Goal: Task Accomplishment & Management: Use online tool/utility

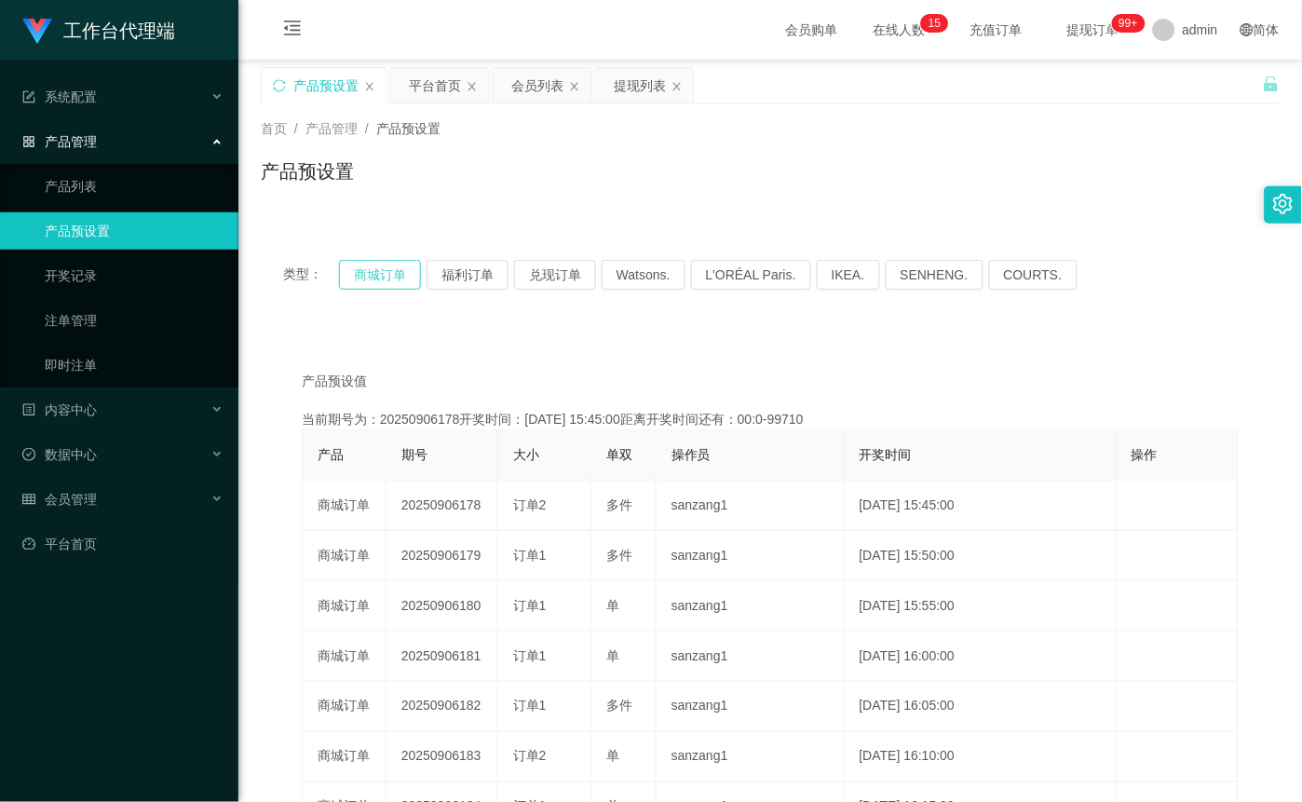
click at [376, 281] on button "商城订单" at bounding box center [380, 275] width 82 height 30
click at [382, 279] on button "商城订单" at bounding box center [380, 275] width 82 height 30
click at [393, 274] on button "商城订单" at bounding box center [380, 275] width 82 height 30
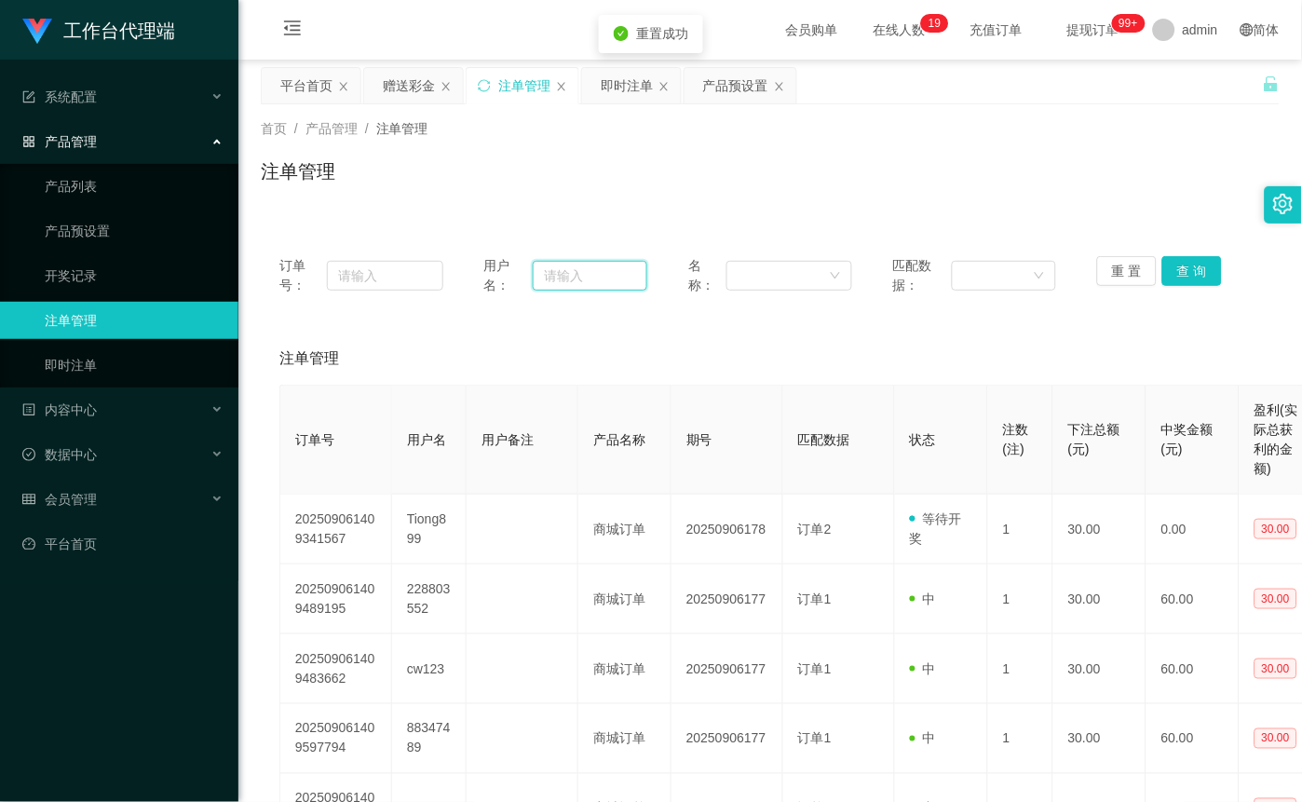
click at [624, 261] on input "text" at bounding box center [590, 276] width 115 height 30
paste input "86208127"
click at [1196, 262] on button "查 询" at bounding box center [1192, 271] width 60 height 30
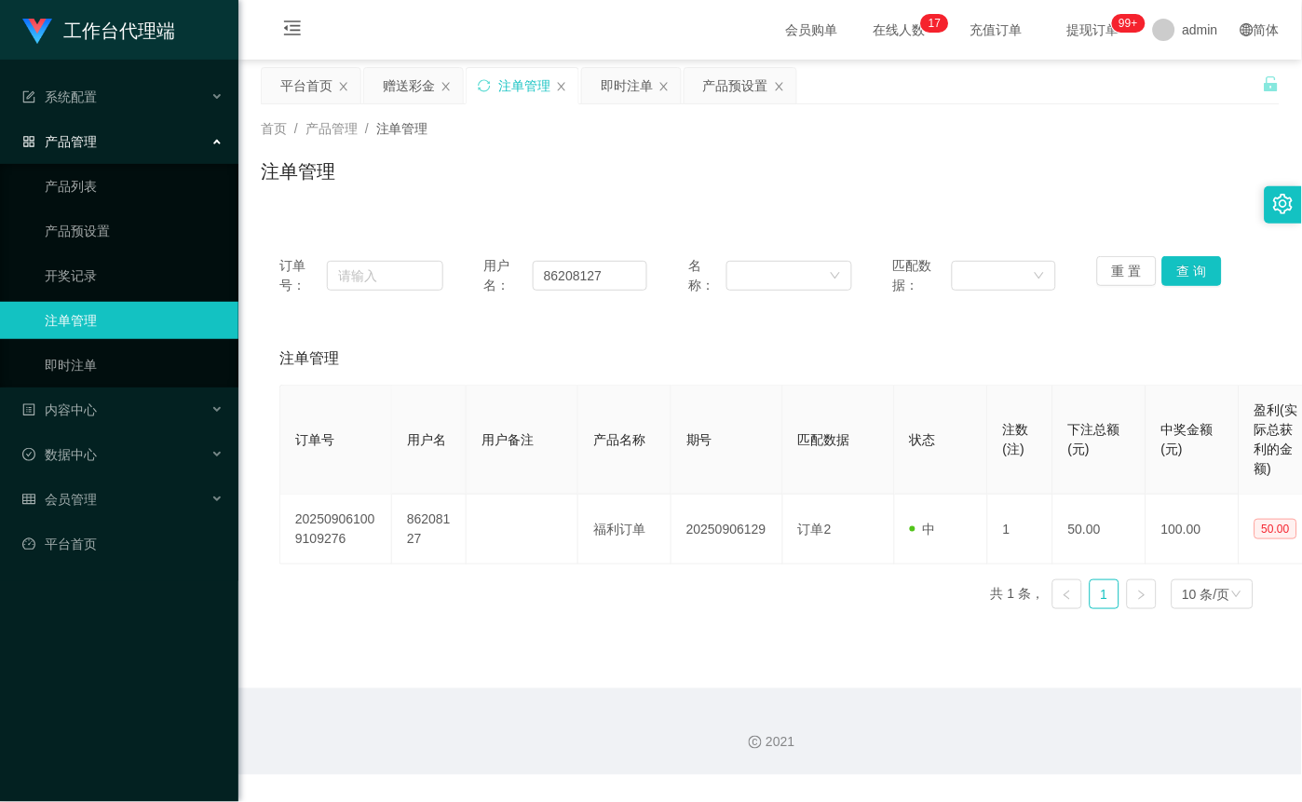
click at [1186, 254] on div "订单号： 用户名： 86208127 名称： 匹配数据： 重 置 查 询" at bounding box center [770, 276] width 1019 height 76
click at [1181, 265] on button "查 询" at bounding box center [1192, 271] width 60 height 30
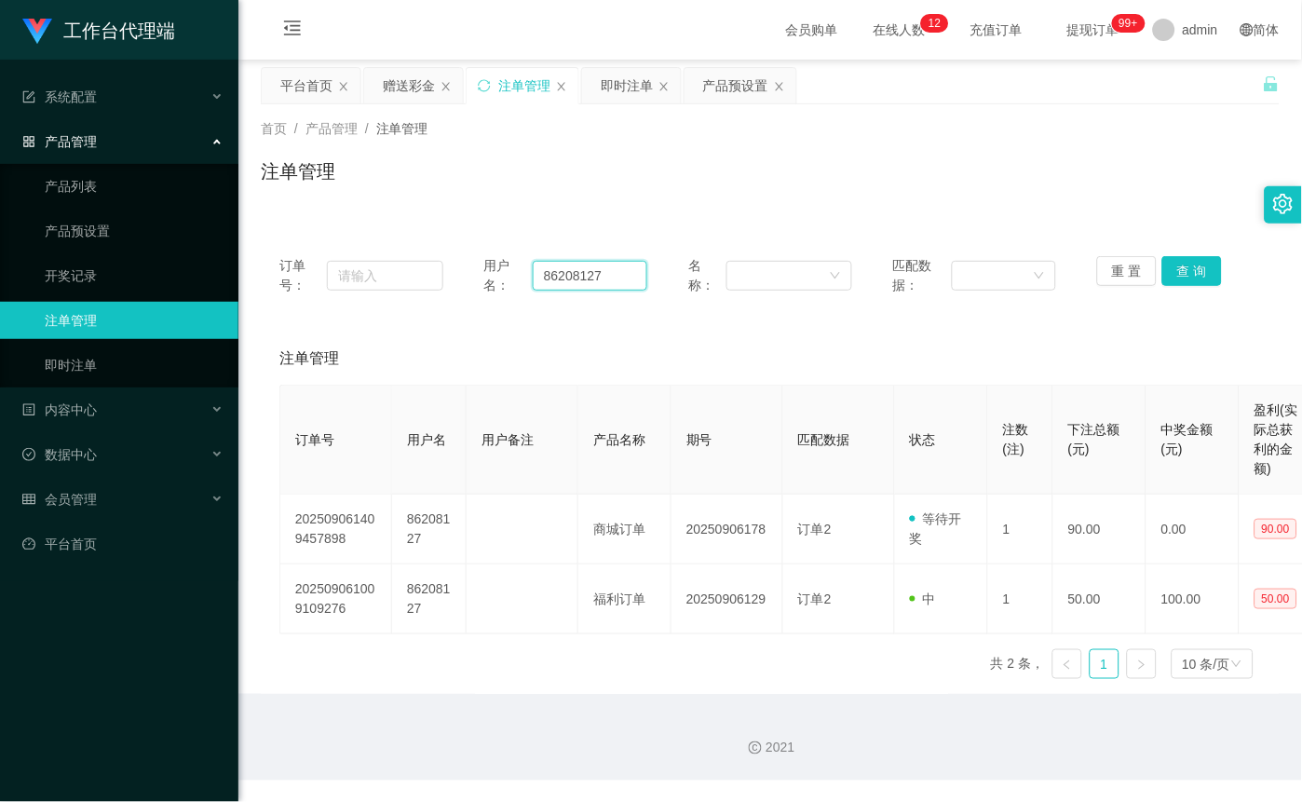
click at [630, 275] on input "86208127" at bounding box center [590, 276] width 115 height 30
paste input "9503626"
click at [1194, 266] on button "查 询" at bounding box center [1192, 271] width 60 height 30
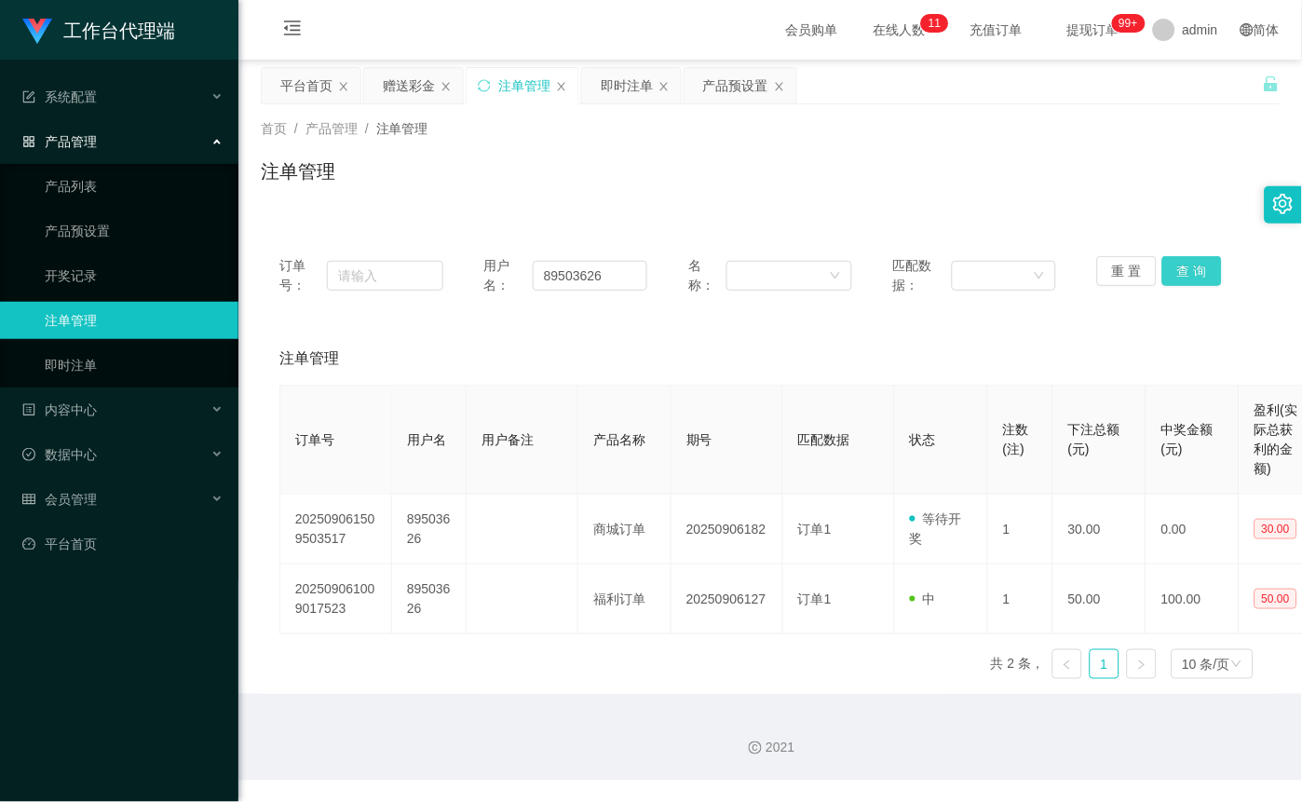
click at [1194, 266] on button "查 询" at bounding box center [1192, 271] width 60 height 30
click at [1194, 266] on div "重 置 查 询" at bounding box center [1179, 275] width 164 height 39
click at [1194, 266] on button "查 询" at bounding box center [1192, 271] width 60 height 30
click at [593, 286] on input "89503626" at bounding box center [590, 276] width 115 height 30
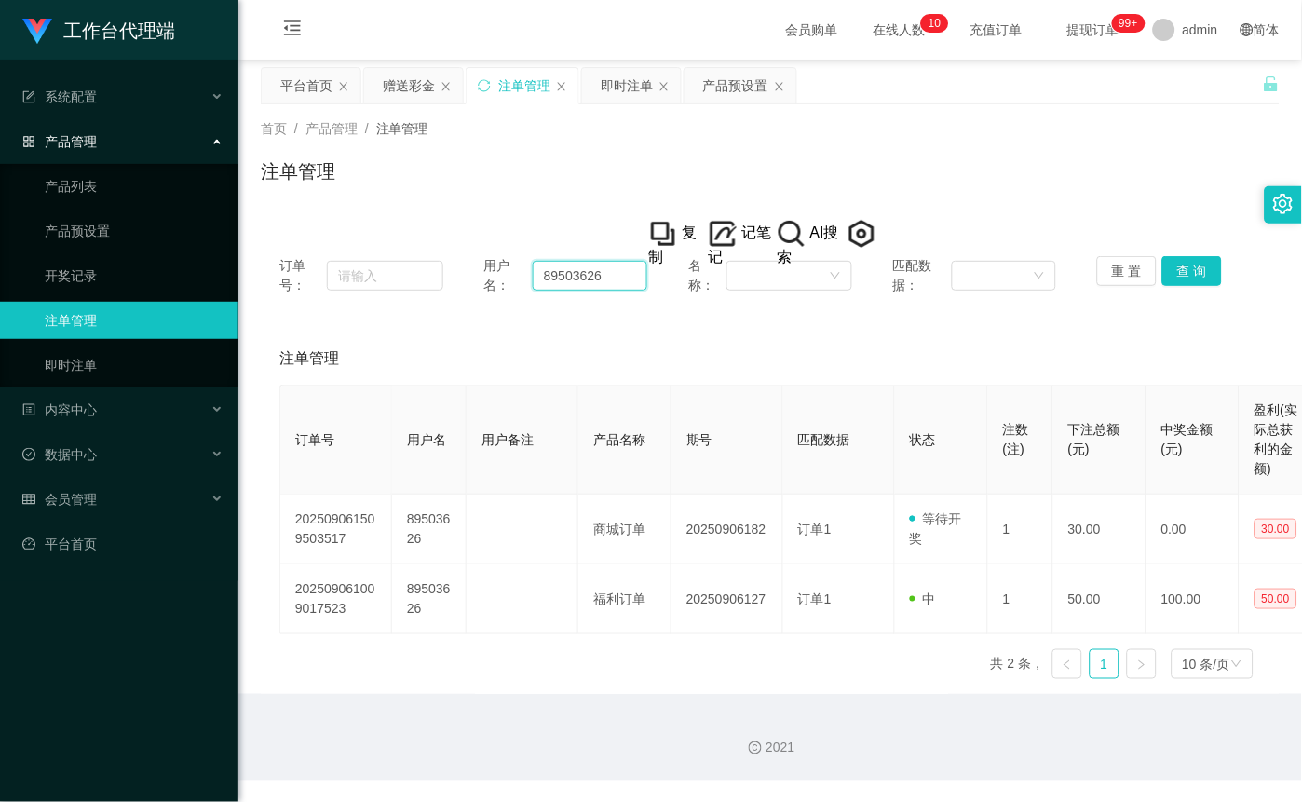
paste input "stst0819"
type input "stst0819"
click at [1216, 276] on div "重 置 查 询" at bounding box center [1179, 275] width 164 height 39
click at [1196, 281] on button "查 询" at bounding box center [1192, 271] width 60 height 30
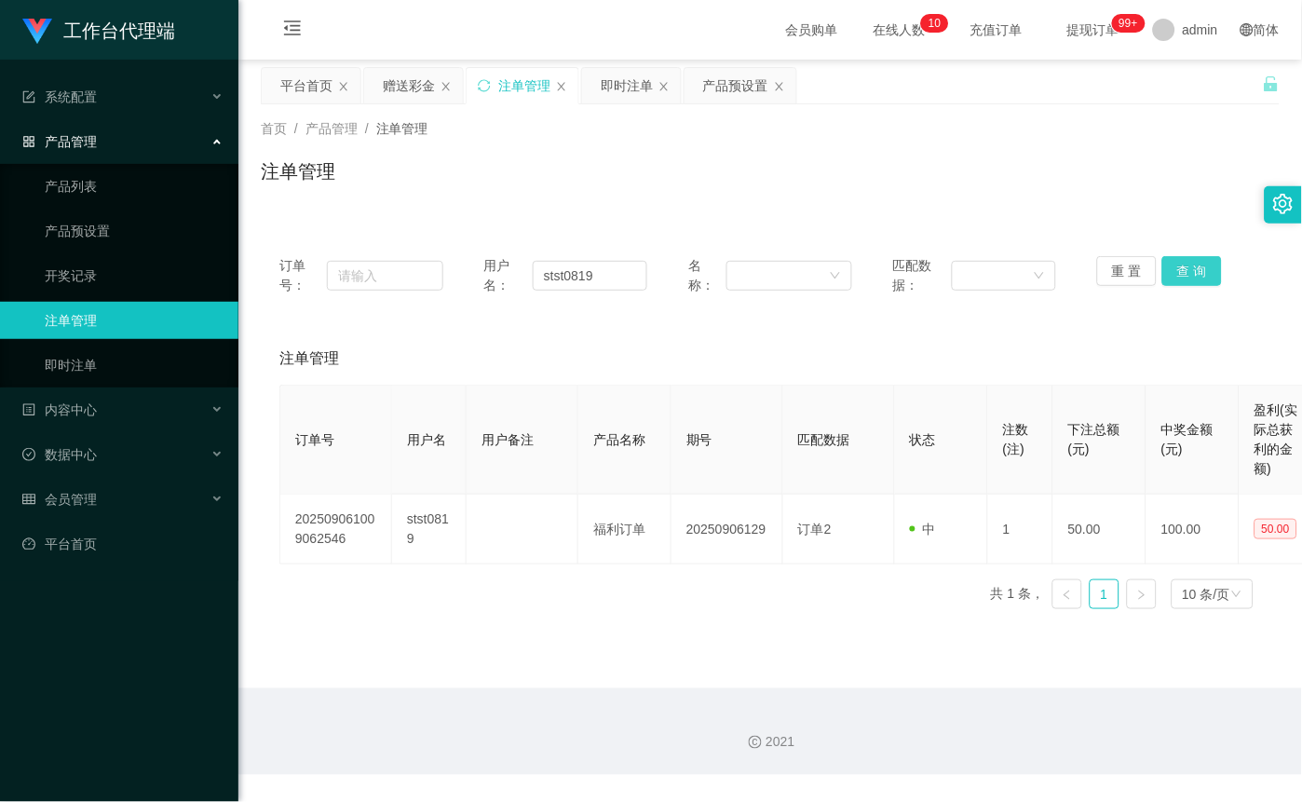
click at [1183, 275] on button "查 询" at bounding box center [1192, 271] width 60 height 30
click at [1183, 275] on div "重 置 查 询" at bounding box center [1179, 275] width 164 height 39
click at [1189, 271] on button "查 询" at bounding box center [1192, 271] width 60 height 30
click at [1189, 271] on div "重 置 查 询" at bounding box center [1179, 275] width 164 height 39
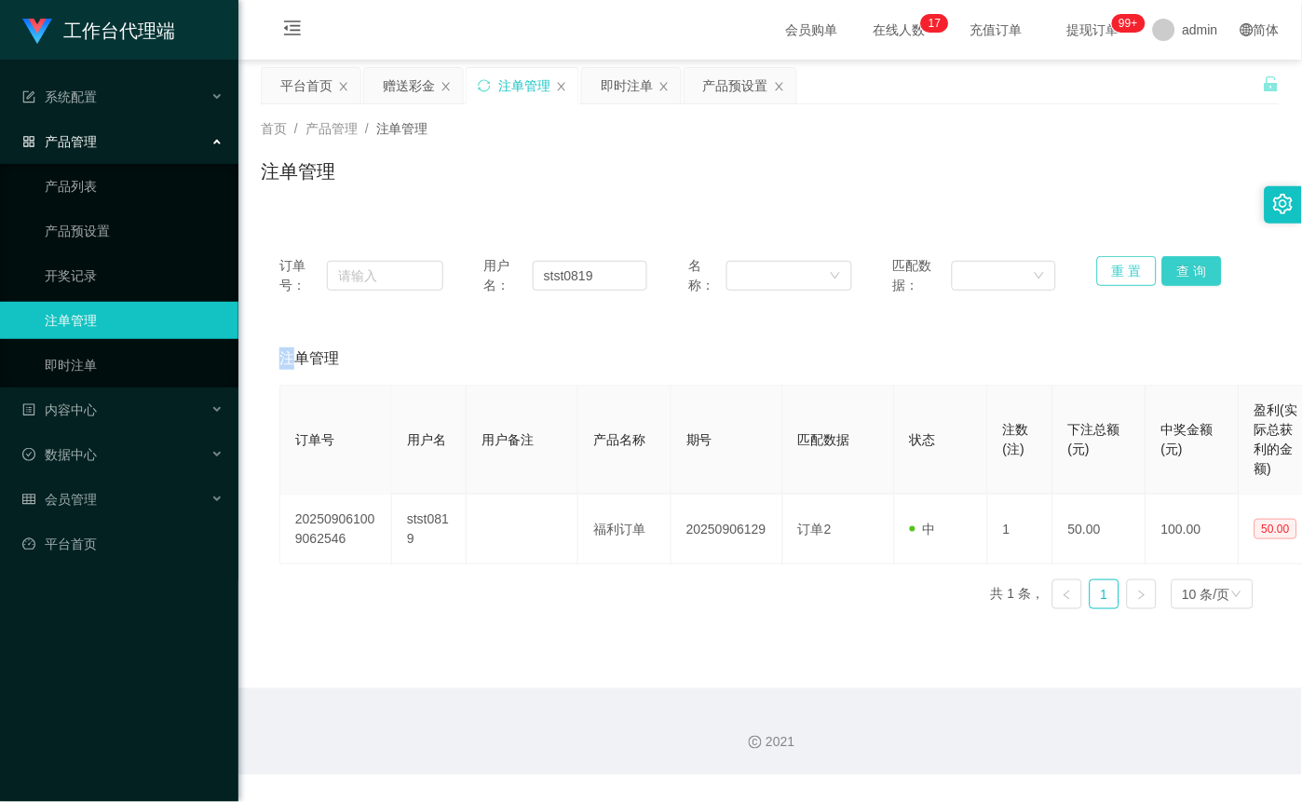
drag, startPoint x: 1189, startPoint y: 271, endPoint x: 1116, endPoint y: 273, distance: 72.7
click at [1189, 271] on button "查 询" at bounding box center [1192, 271] width 60 height 30
drag, startPoint x: 597, startPoint y: 279, endPoint x: 373, endPoint y: 268, distance: 224.8
click at [373, 268] on div "订单号： 用户名： stst0819 名称： 匹配数据： 重 置 查 询" at bounding box center [770, 275] width 982 height 39
click at [1116, 267] on button "重 置" at bounding box center [1127, 271] width 60 height 30
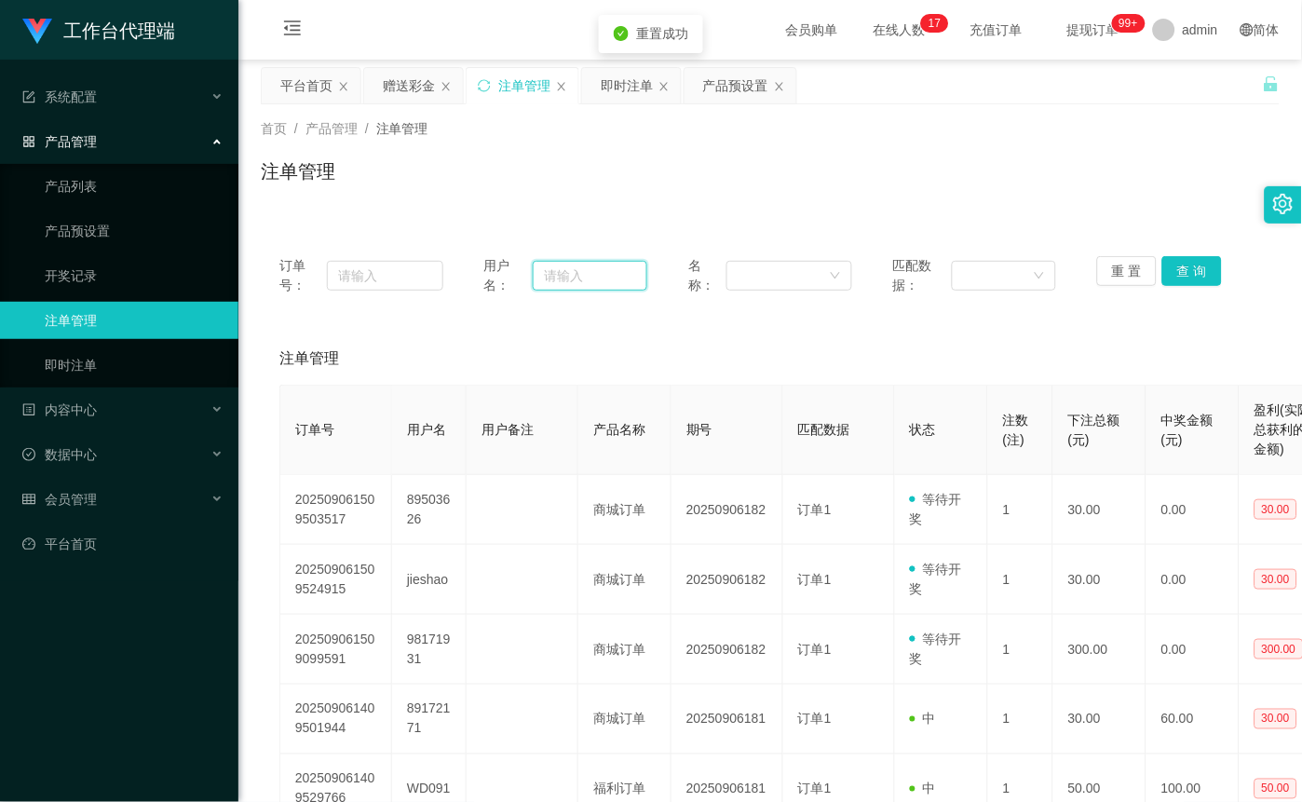
click at [586, 276] on input "text" at bounding box center [590, 276] width 115 height 30
paste input "stst0819"
type input "stst0819"
click at [1184, 267] on button "查 询" at bounding box center [1192, 271] width 60 height 30
click at [1184, 267] on div "重 置 查 询" at bounding box center [1179, 275] width 164 height 39
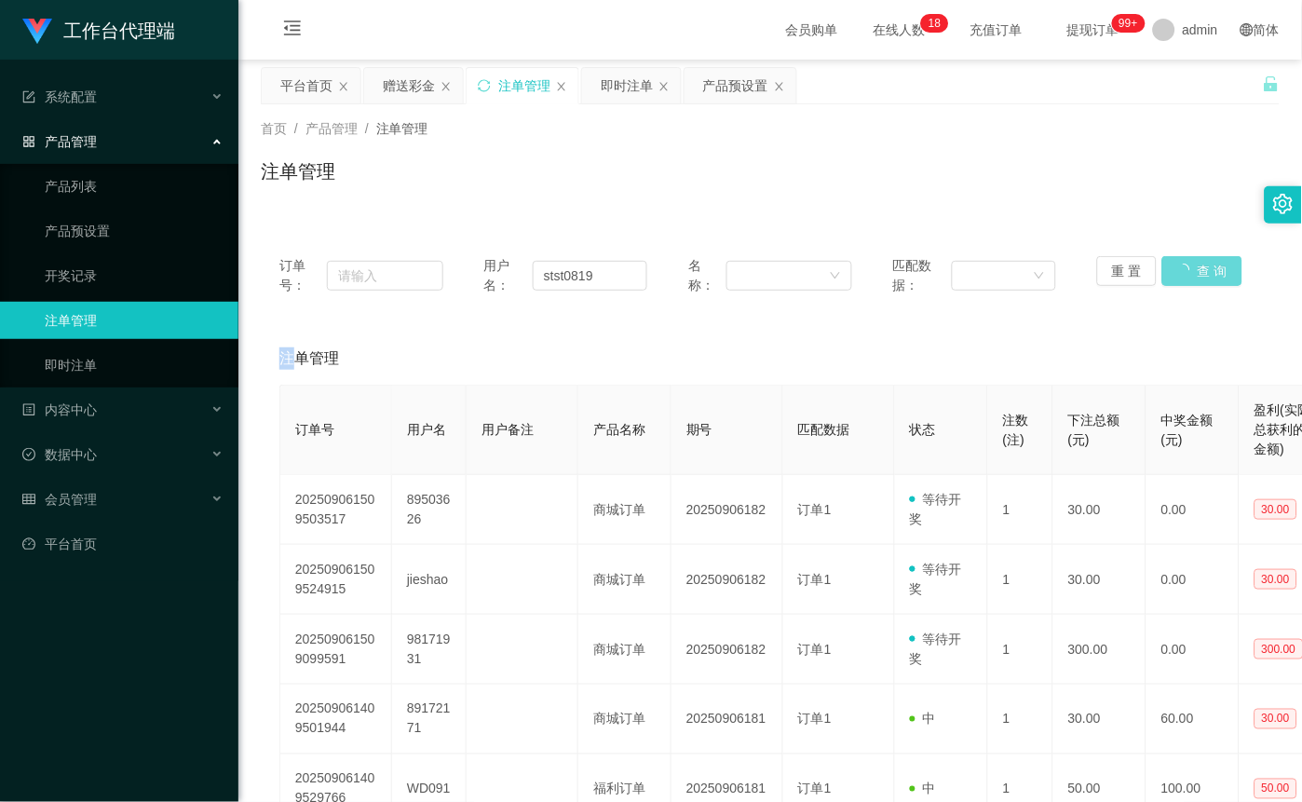
click at [1184, 267] on div "重 置 查 询" at bounding box center [1179, 275] width 164 height 39
copy span "注单管理"
click at [1184, 267] on div "重 置 查 询" at bounding box center [1179, 275] width 164 height 39
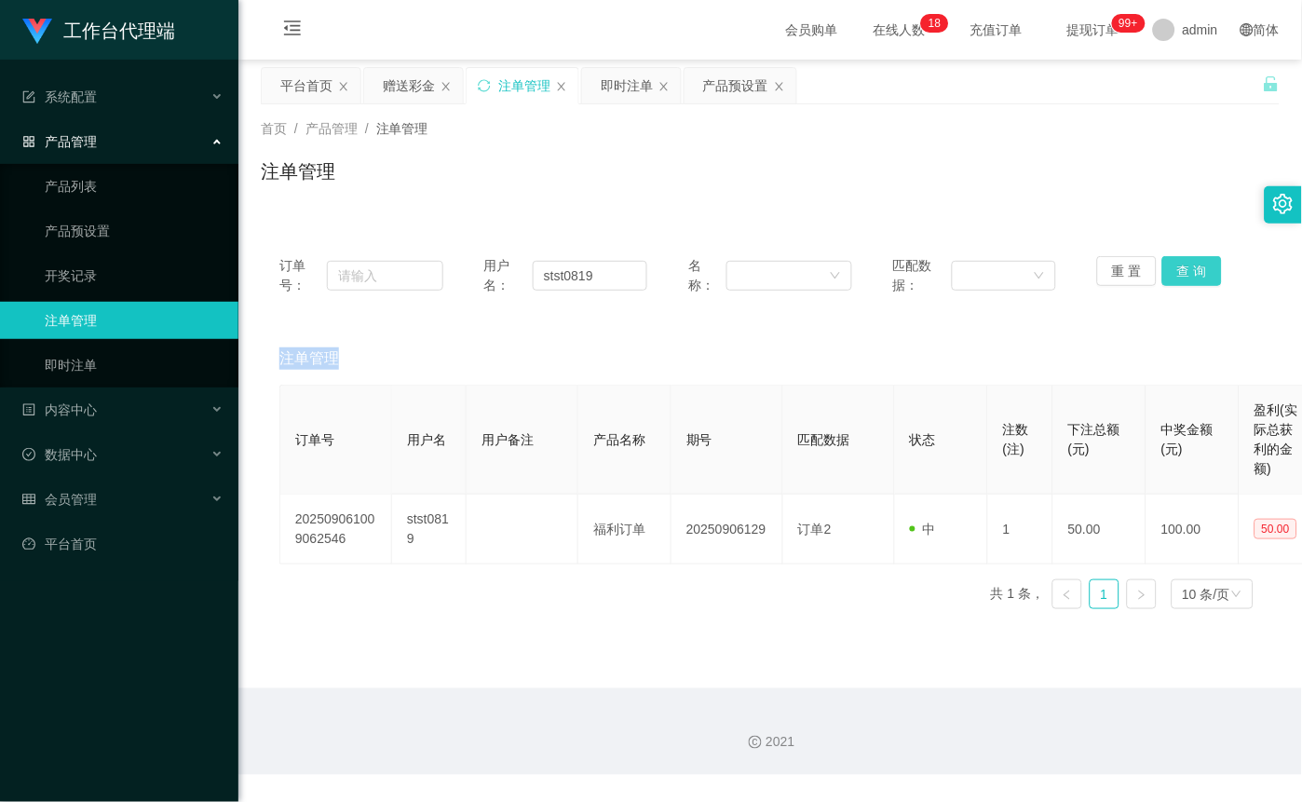
click at [1189, 277] on button "查 询" at bounding box center [1192, 271] width 60 height 30
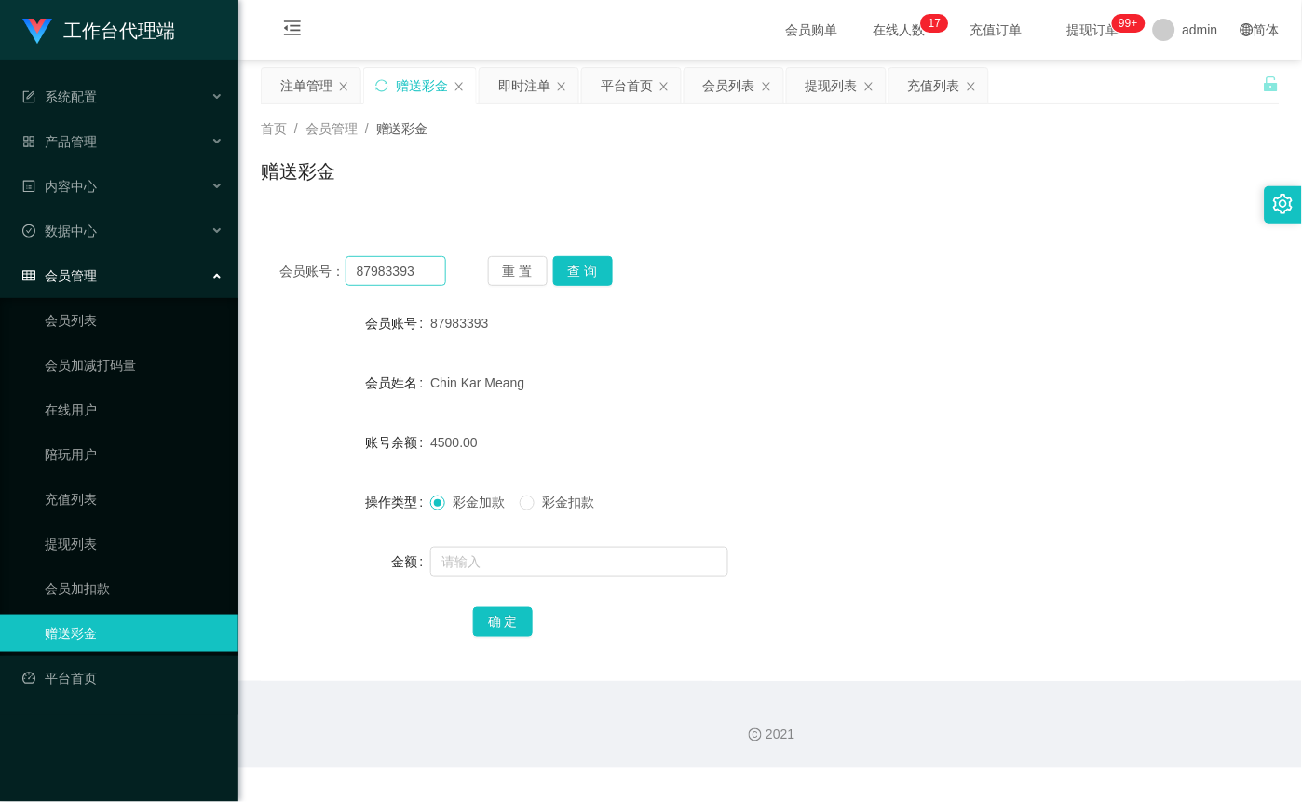
click at [424, 265] on input "87983393" at bounding box center [396, 271] width 101 height 30
click at [610, 267] on div "重 置 查 询" at bounding box center [571, 271] width 167 height 30
click at [598, 267] on button "查 询" at bounding box center [583, 271] width 60 height 30
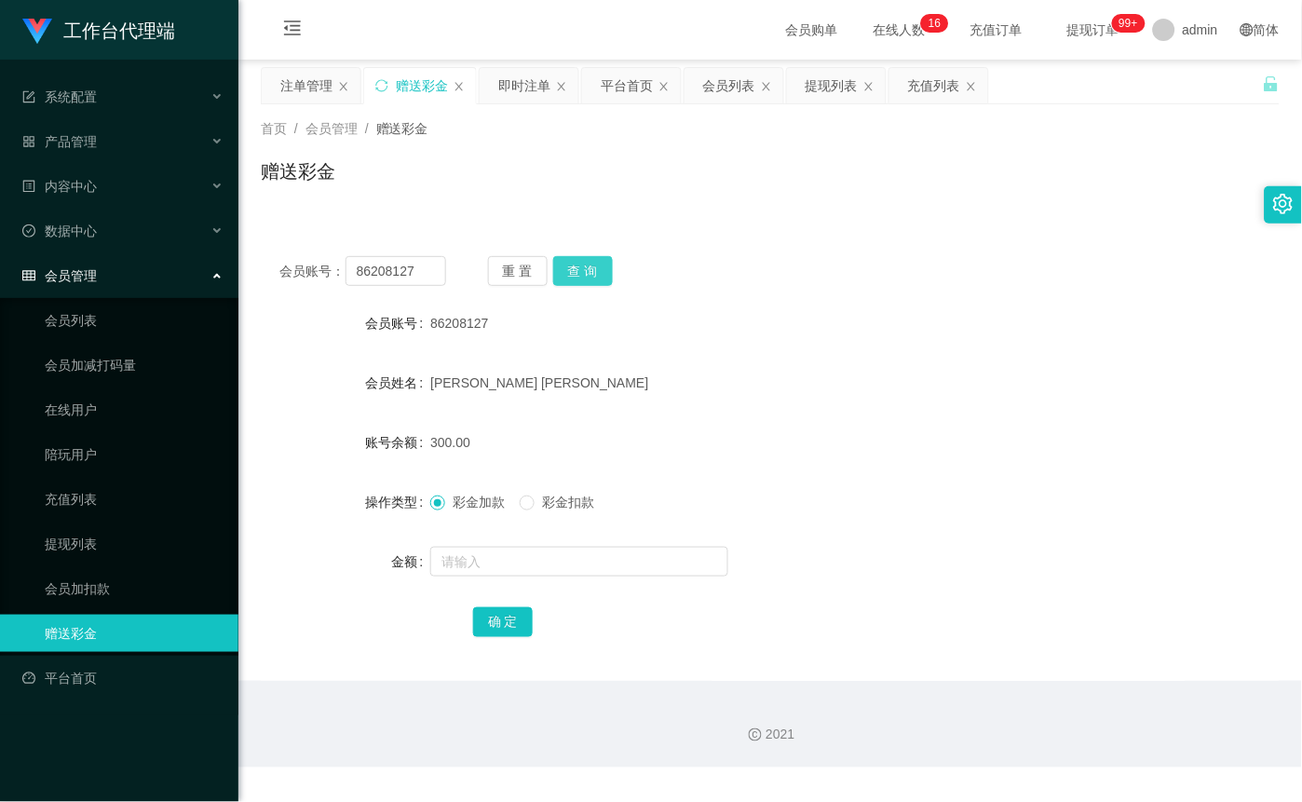
click at [586, 272] on button "查 询" at bounding box center [583, 271] width 60 height 30
click at [583, 265] on button "查 询" at bounding box center [583, 271] width 60 height 30
click at [415, 278] on input "86208127" at bounding box center [396, 271] width 101 height 30
click at [416, 277] on input "86208127" at bounding box center [396, 271] width 101 height 30
paste input "stst0819"
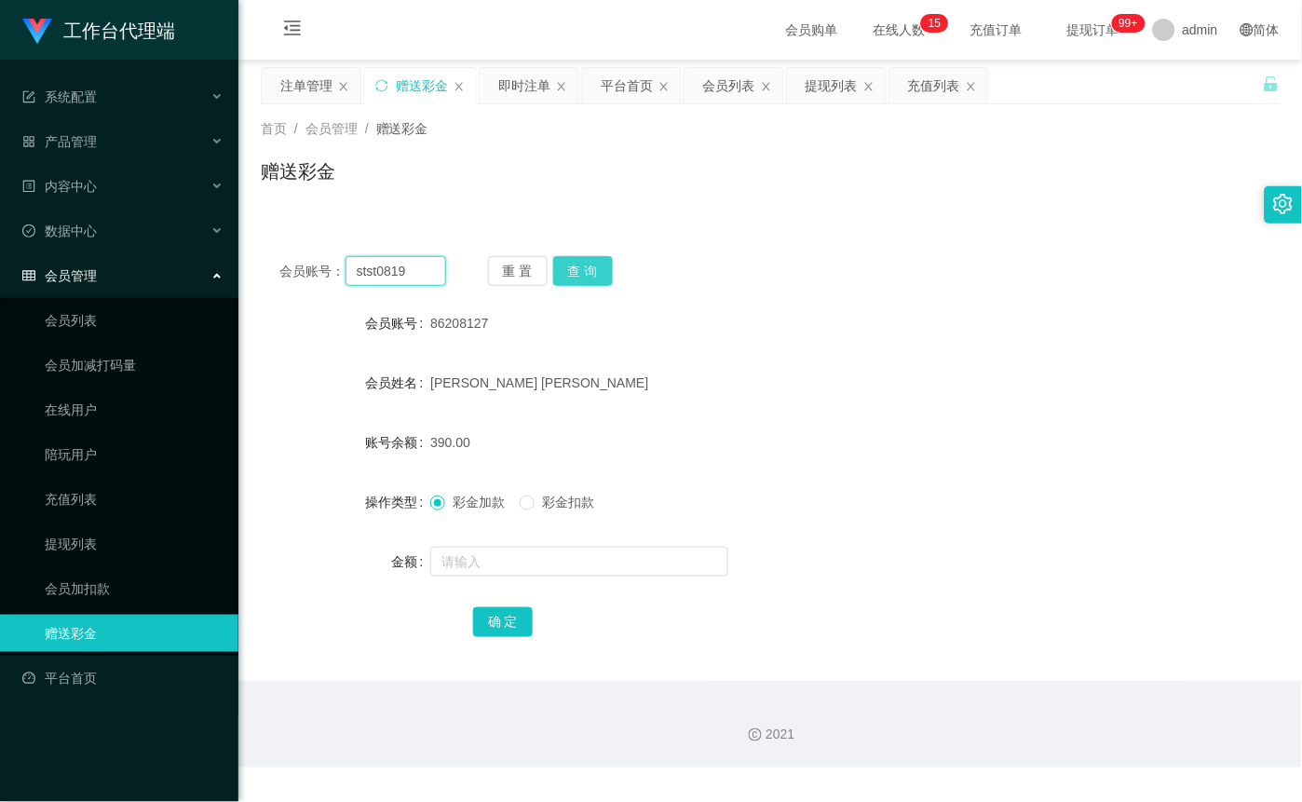
type input "stst0819"
click at [586, 268] on button "查 询" at bounding box center [583, 271] width 60 height 30
click at [420, 269] on input "stst0819" at bounding box center [396, 271] width 101 height 30
click at [605, 265] on button "查 询" at bounding box center [583, 271] width 60 height 30
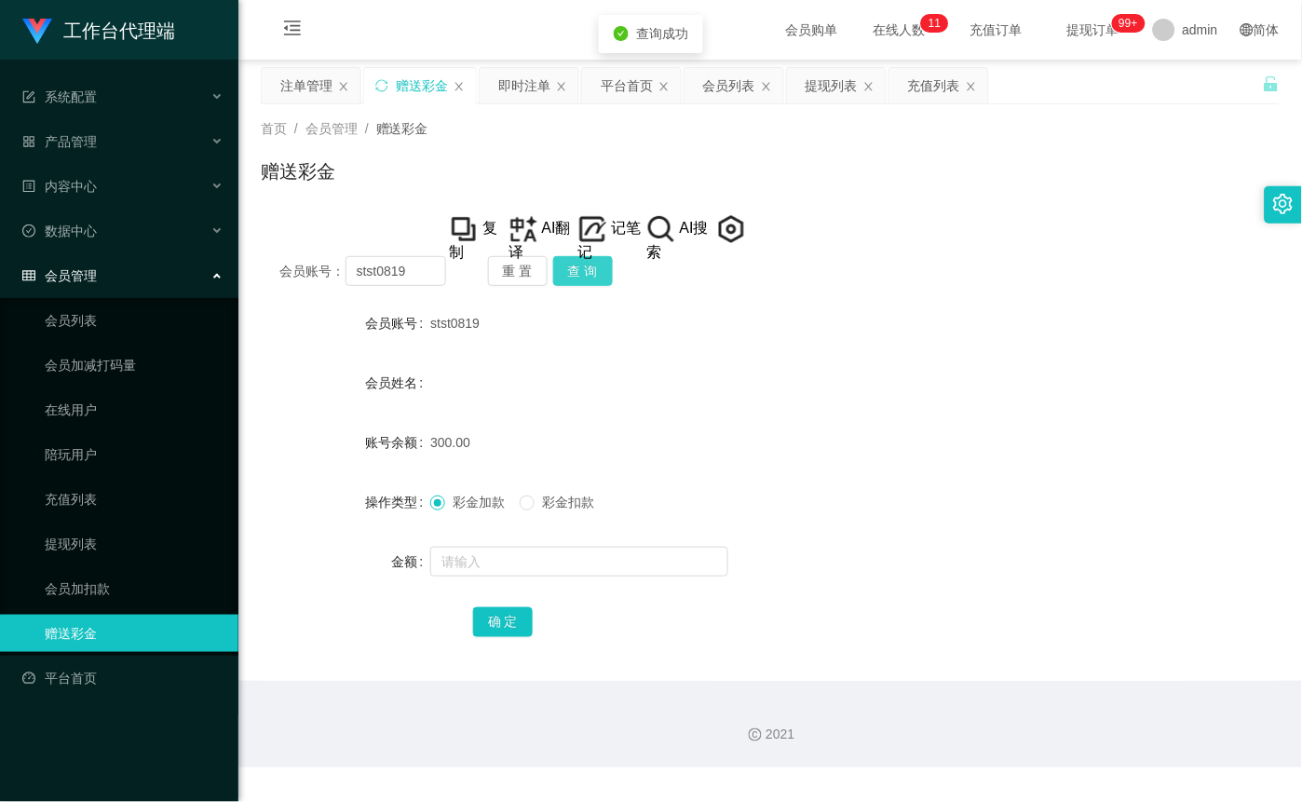
click at [601, 267] on button "查 询" at bounding box center [583, 271] width 60 height 30
click at [594, 274] on button "查 询" at bounding box center [583, 271] width 60 height 30
click at [599, 282] on button "查 询" at bounding box center [583, 271] width 60 height 30
click at [596, 280] on button "查 询" at bounding box center [583, 271] width 60 height 30
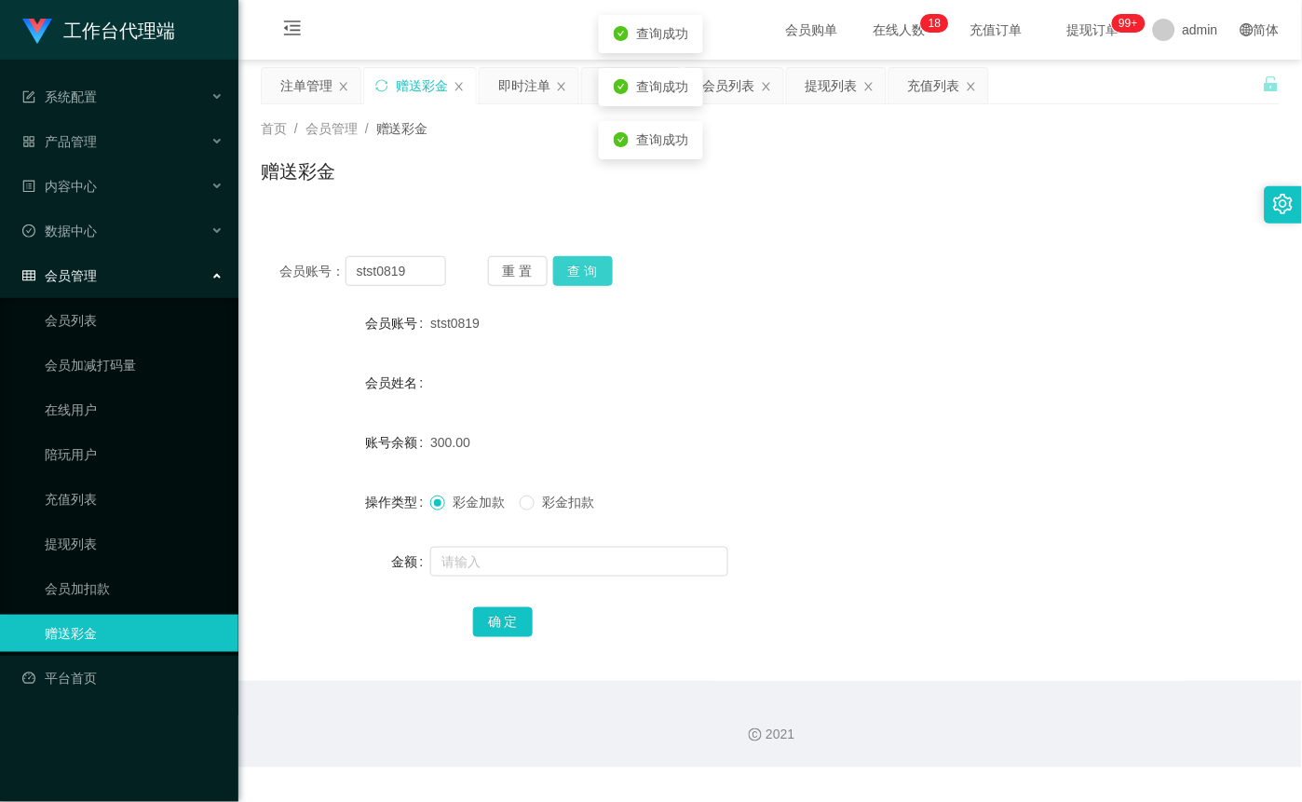
click at [596, 280] on button "查 询" at bounding box center [583, 271] width 60 height 30
click at [593, 275] on button "查 询" at bounding box center [583, 271] width 60 height 30
